Goal: Information Seeking & Learning: Understand process/instructions

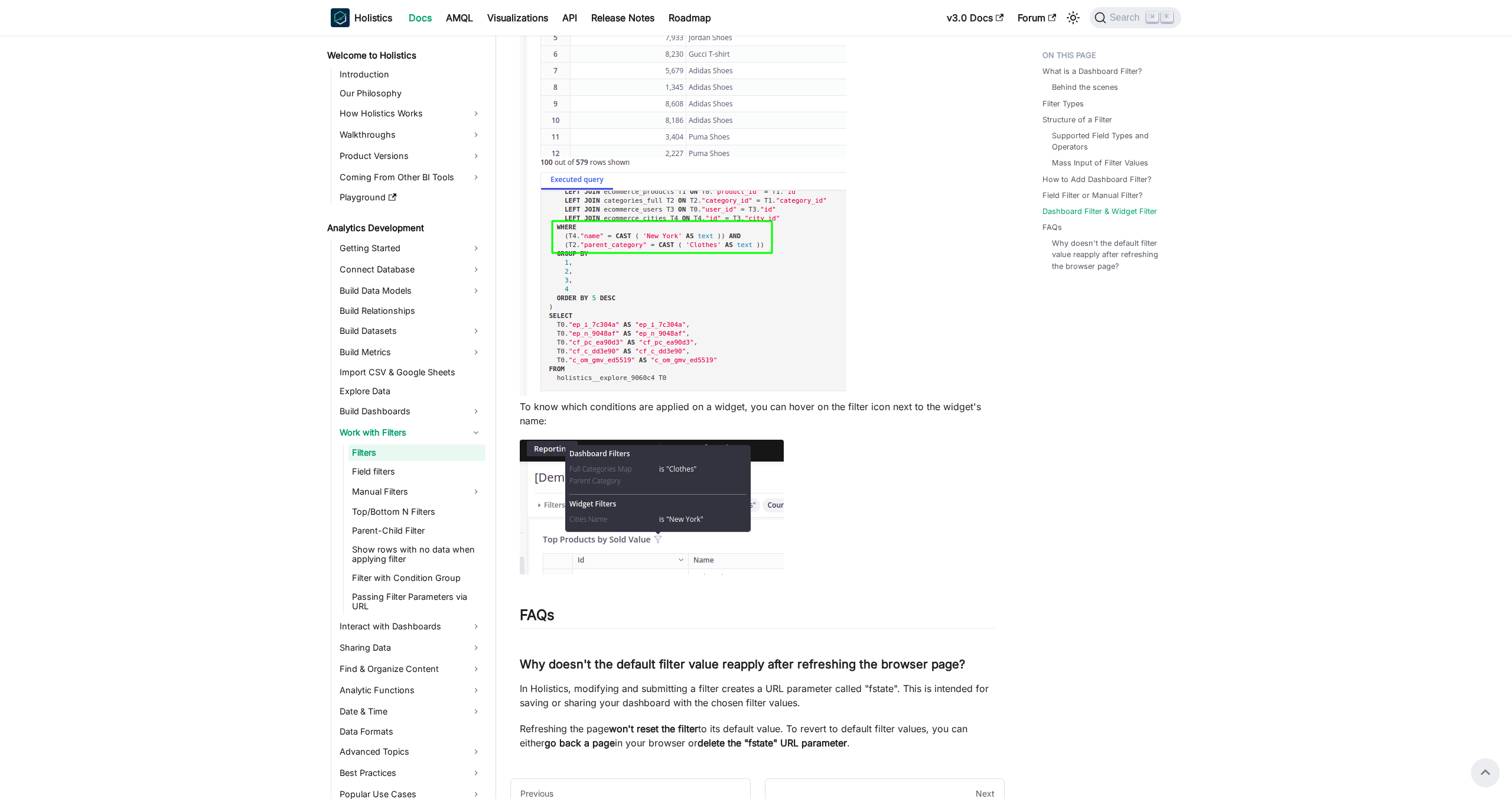
scroll to position [4289, 0]
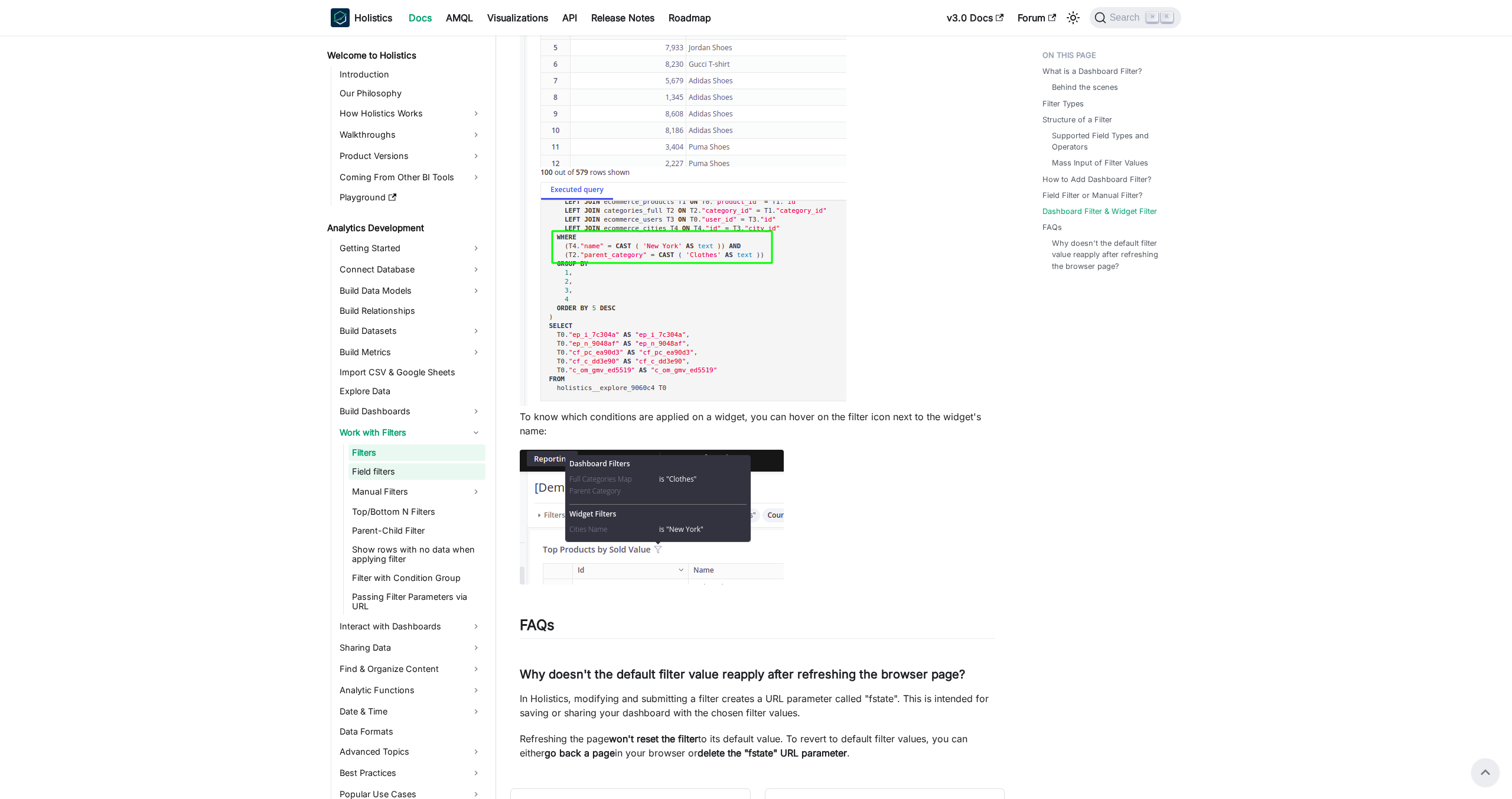
click at [447, 475] on link "Field filters" at bounding box center [417, 471] width 137 height 17
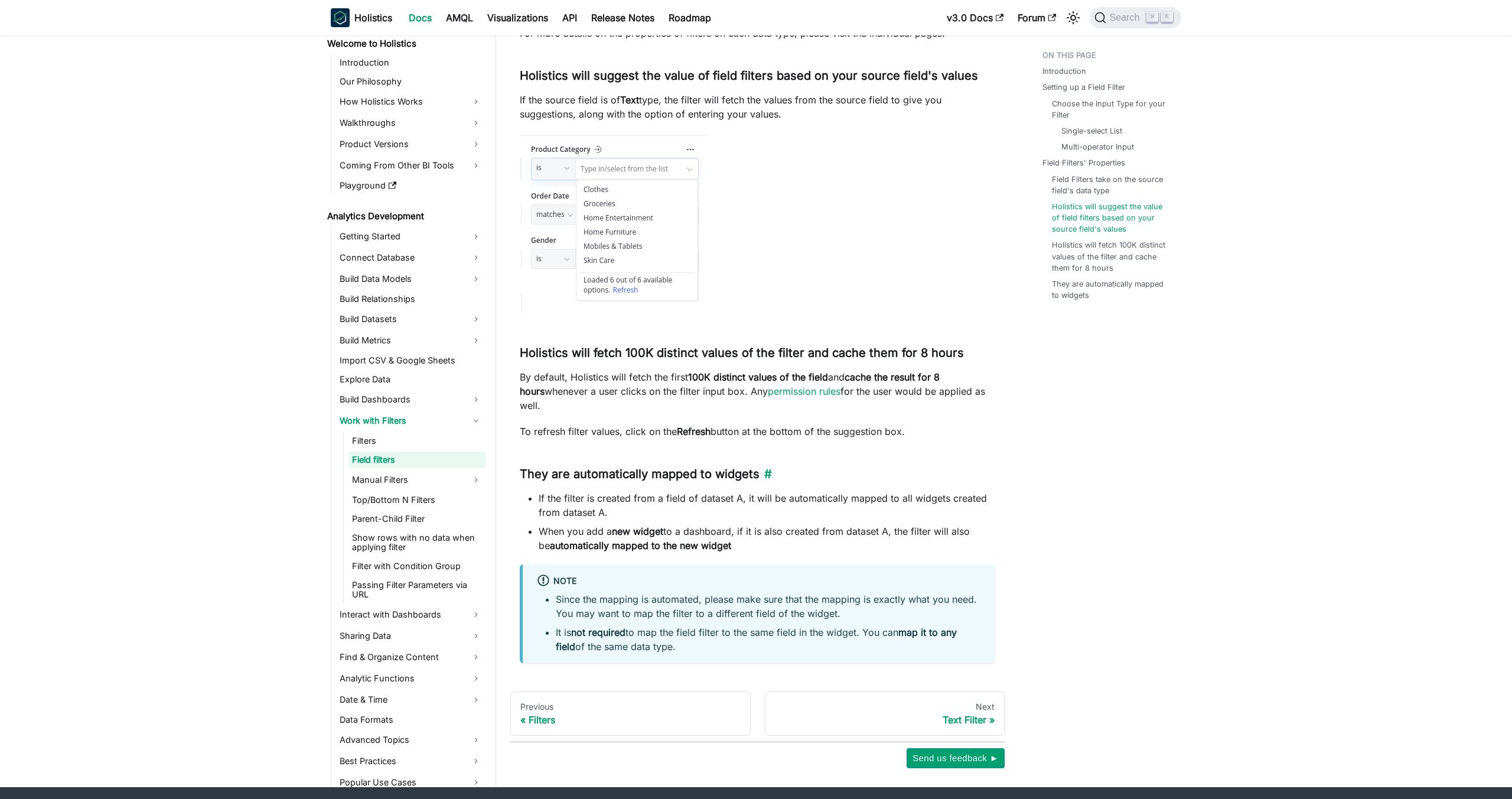
scroll to position [3493, 0]
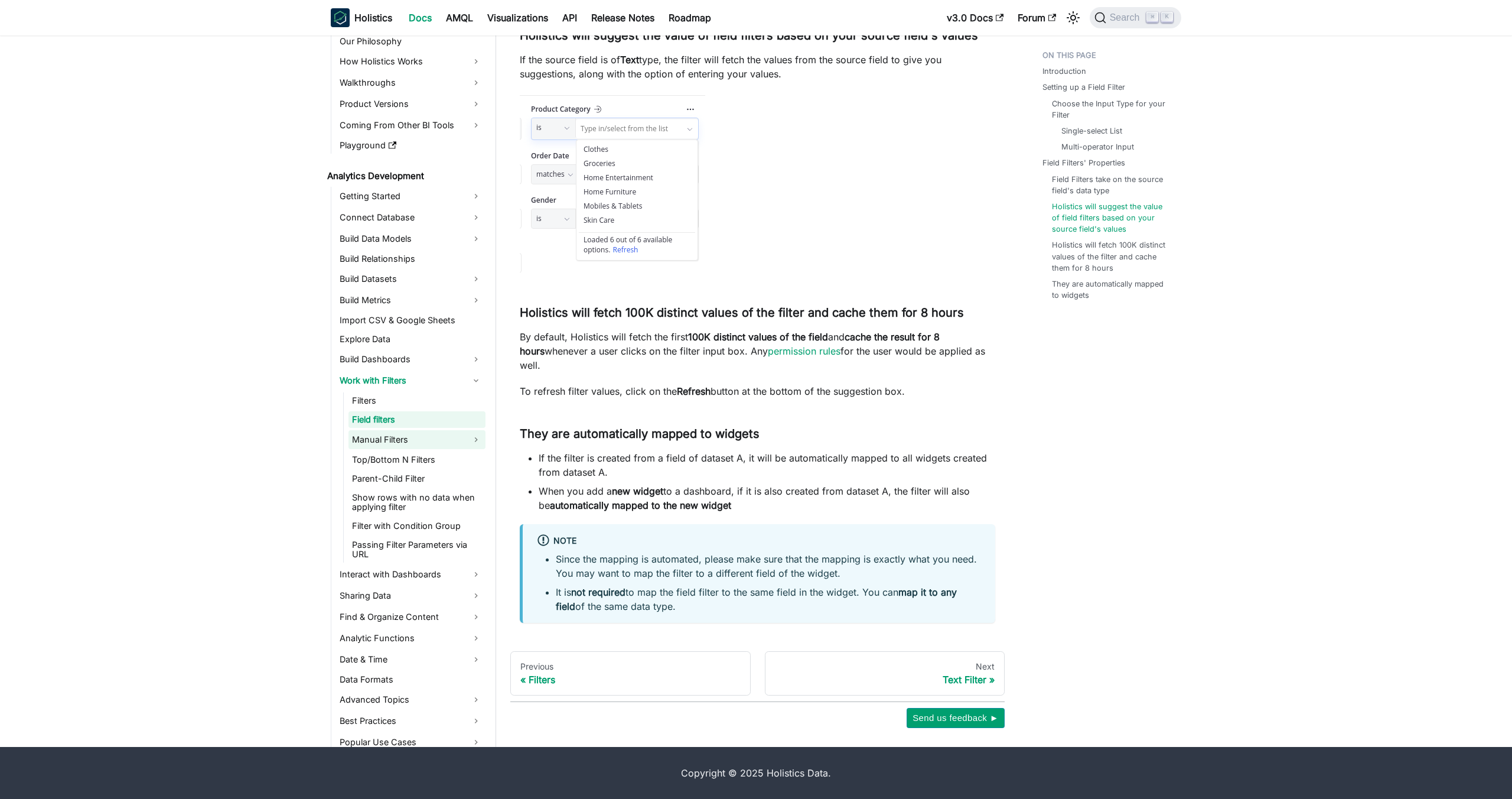
click at [443, 449] on link "Manual Filters" at bounding box center [417, 439] width 137 height 19
click at [443, 516] on link "Date Filter" at bounding box center [423, 516] width 125 height 17
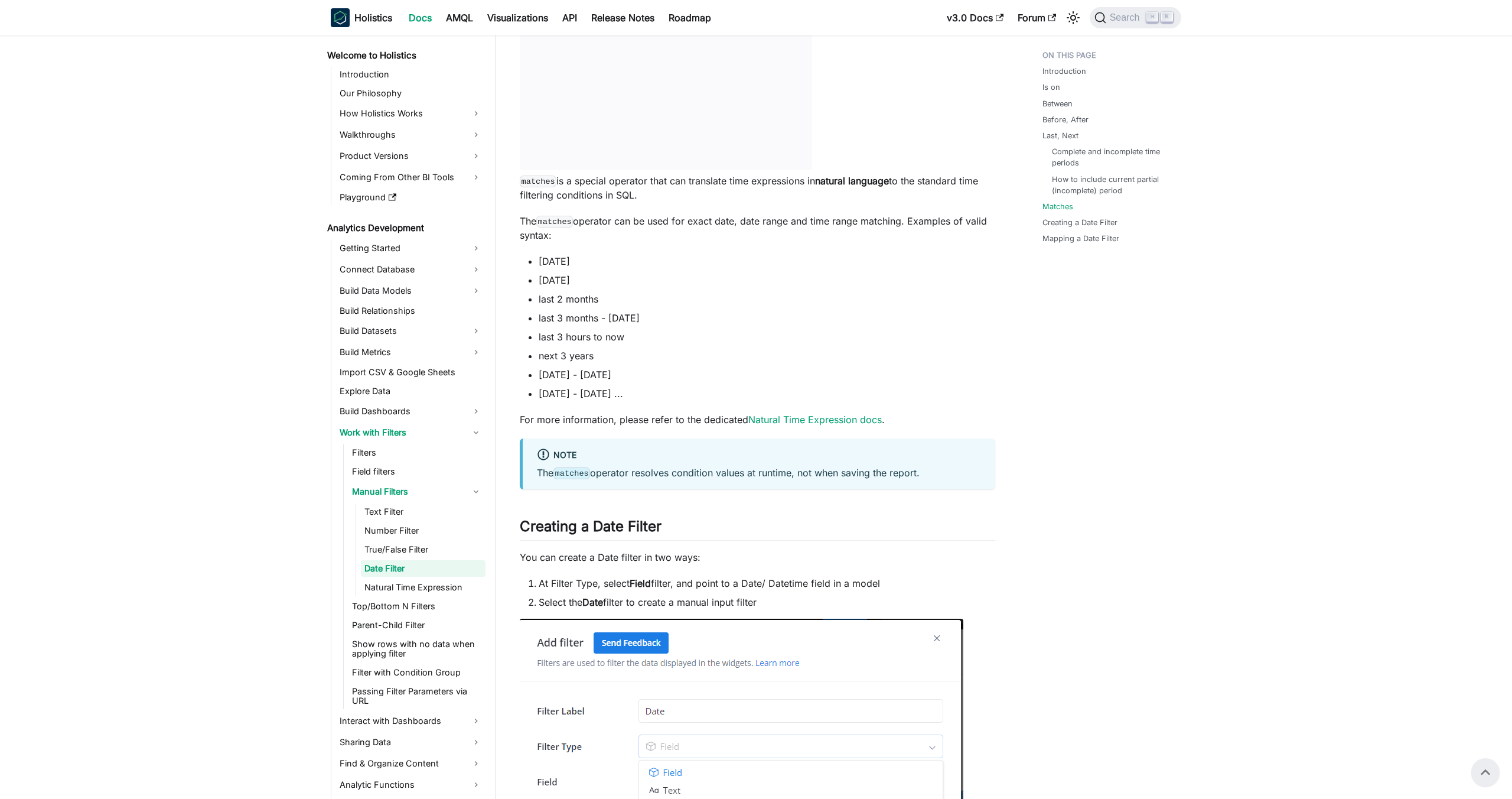
scroll to position [2737, 0]
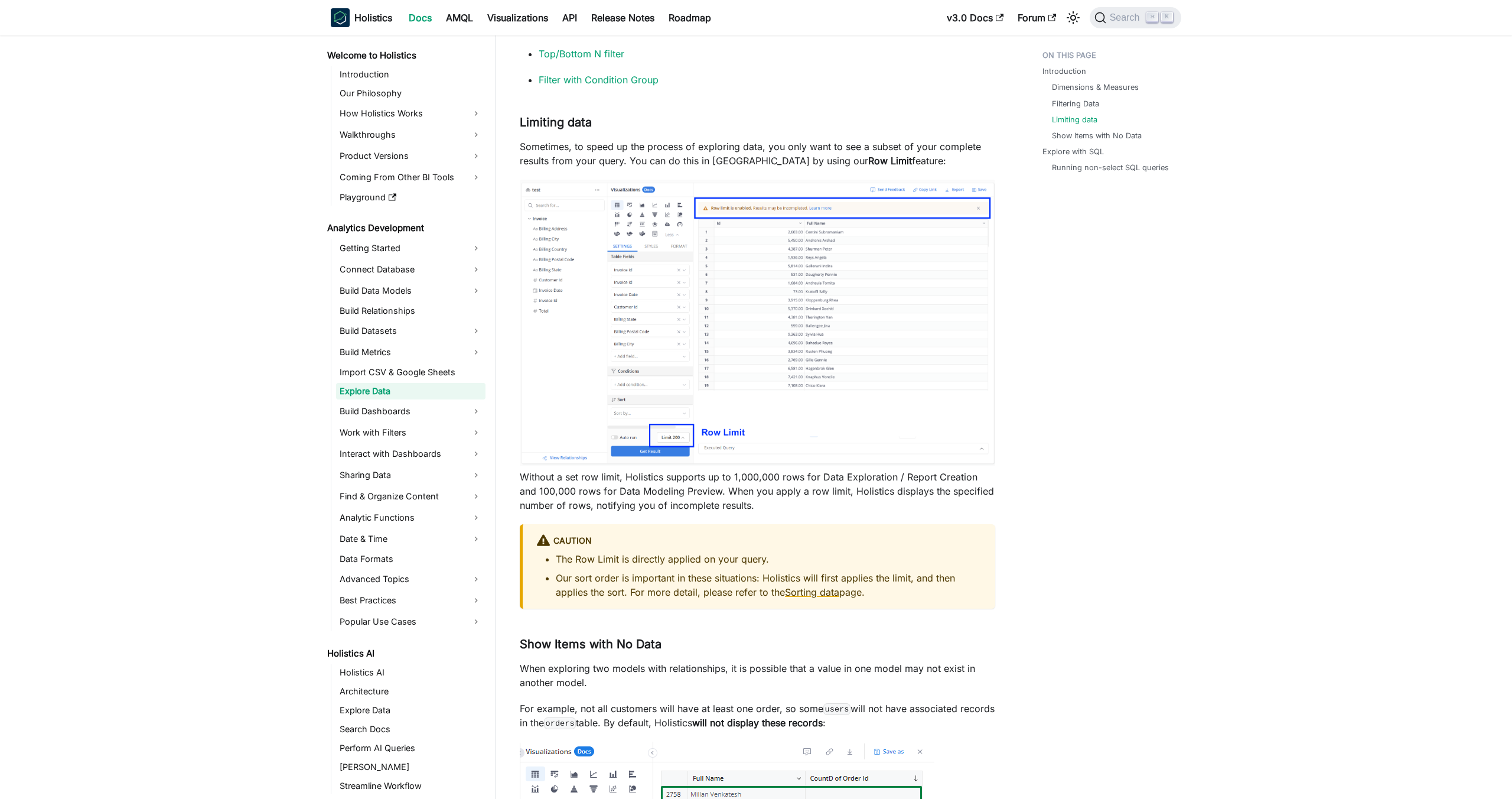
scroll to position [2120, 0]
